Goal: Check status: Check status

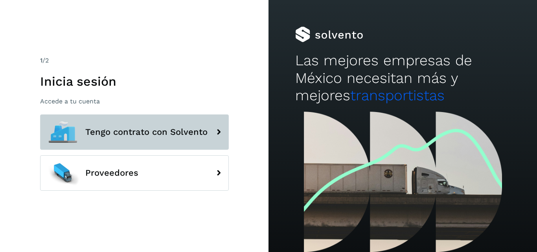
click at [153, 134] on span "Tengo contrato con Solvento" at bounding box center [146, 131] width 122 height 9
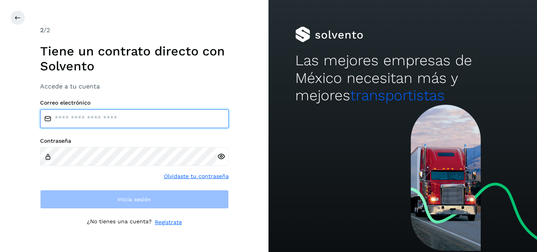
type input "**********"
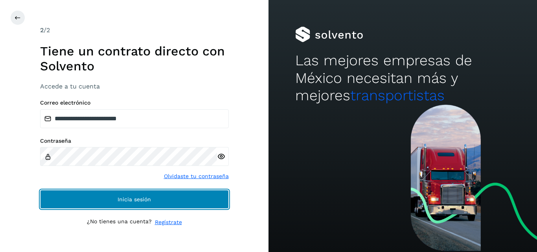
click at [138, 195] on button "Inicia sesión" at bounding box center [134, 199] width 189 height 19
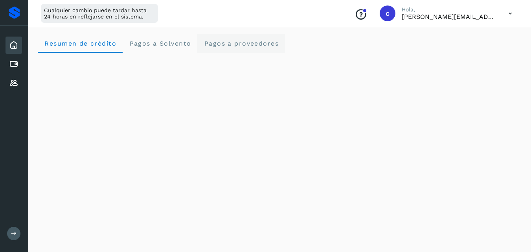
click at [230, 48] on proveedores "Pagos a proveedores" at bounding box center [241, 43] width 88 height 19
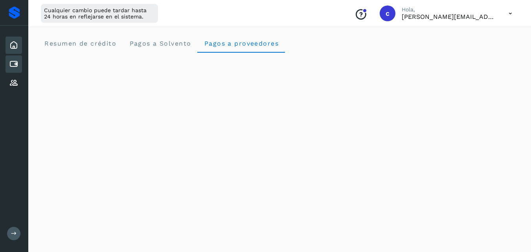
click at [13, 69] on div "Cuentas por pagar" at bounding box center [14, 63] width 17 height 17
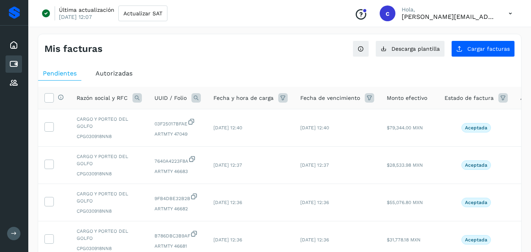
click at [131, 75] on span "Autorizadas" at bounding box center [114, 73] width 37 height 7
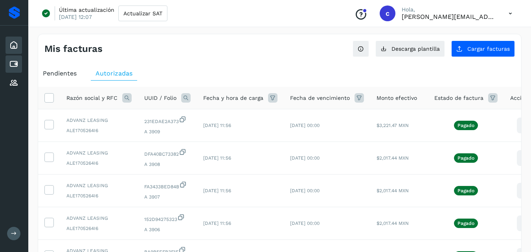
click at [13, 51] on div "Inicio" at bounding box center [14, 45] width 17 height 17
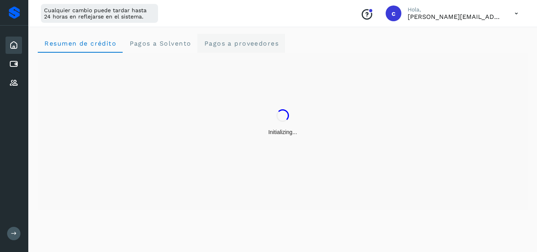
click at [209, 47] on span "Pagos a proveedores" at bounding box center [241, 43] width 75 height 7
